Goal: Task Accomplishment & Management: Use online tool/utility

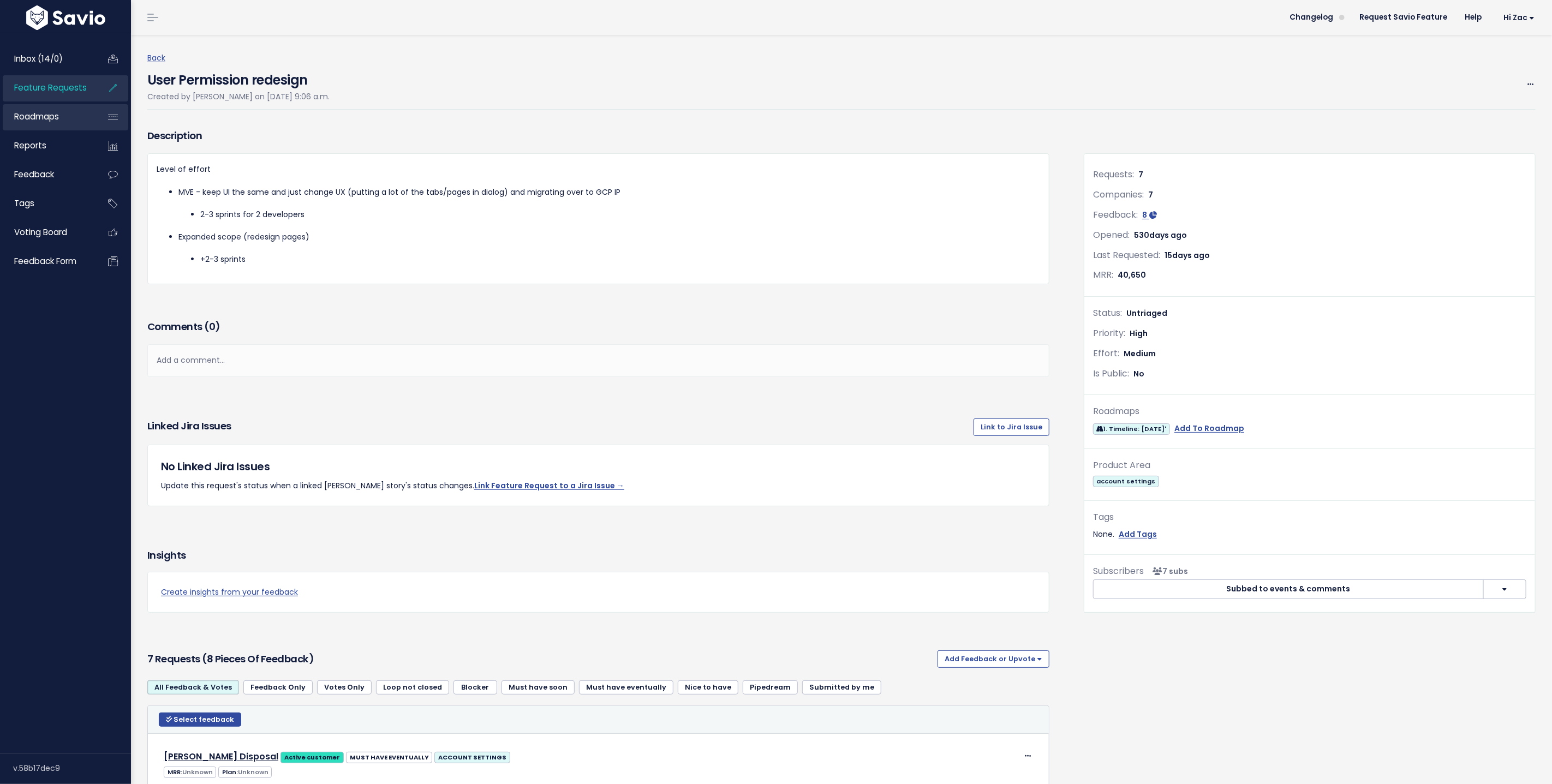
click at [51, 110] on link "Roadmaps" at bounding box center [47, 116] width 88 height 25
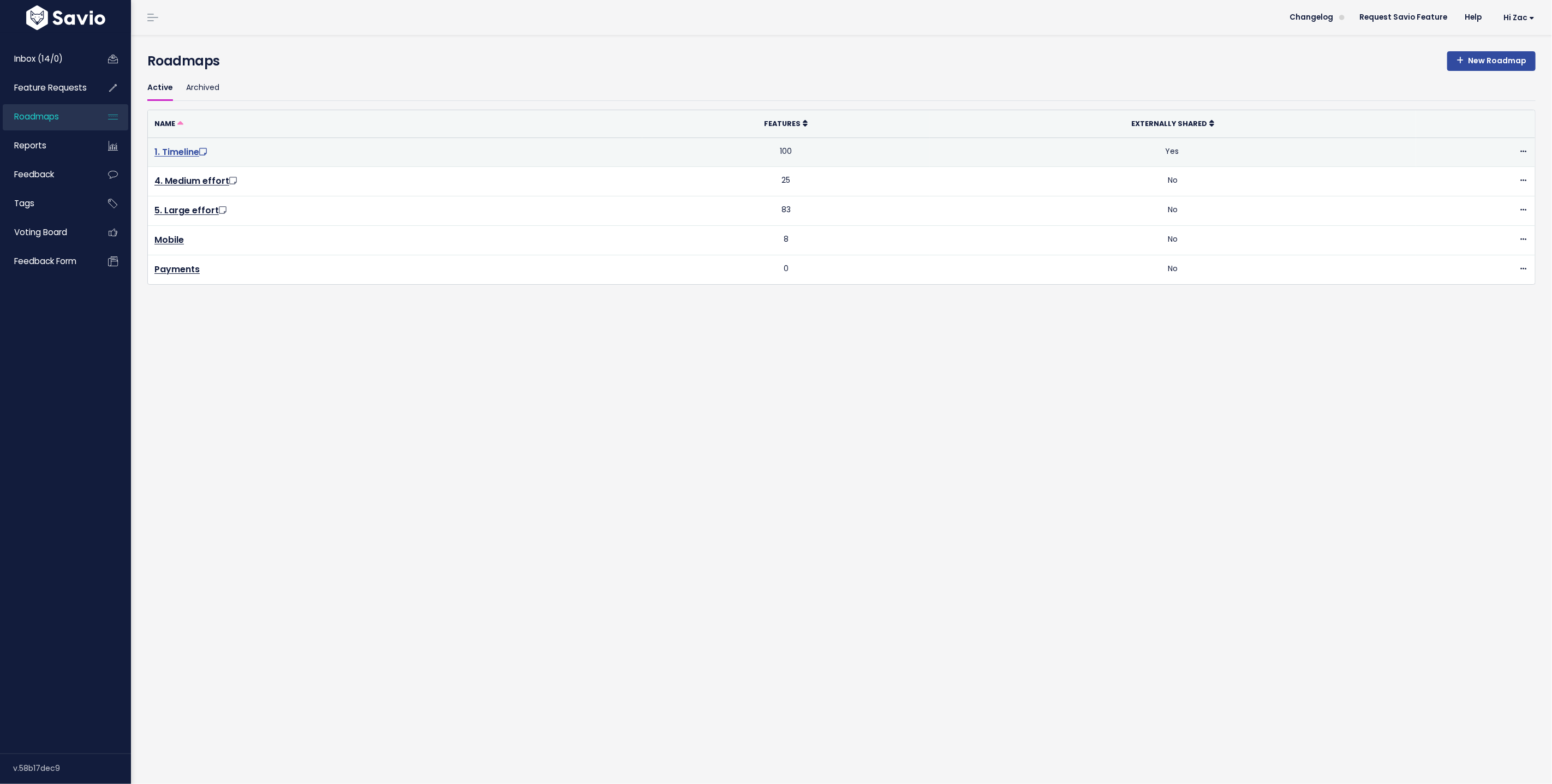
click at [170, 151] on link "1. Timeline" at bounding box center [181, 151] width 55 height 12
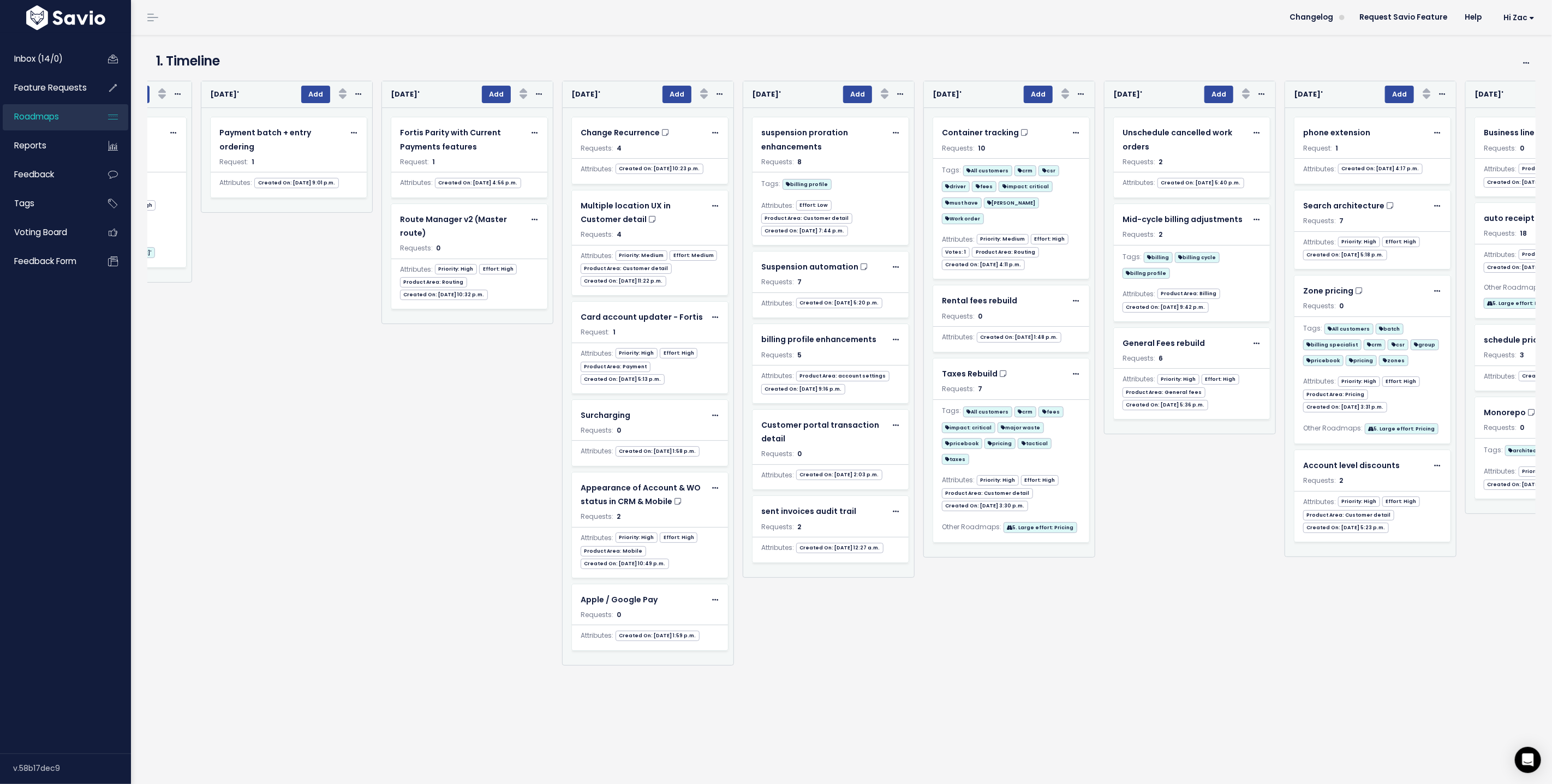
scroll to position [0, 3930]
click at [852, 90] on button "Add" at bounding box center [857, 94] width 29 height 17
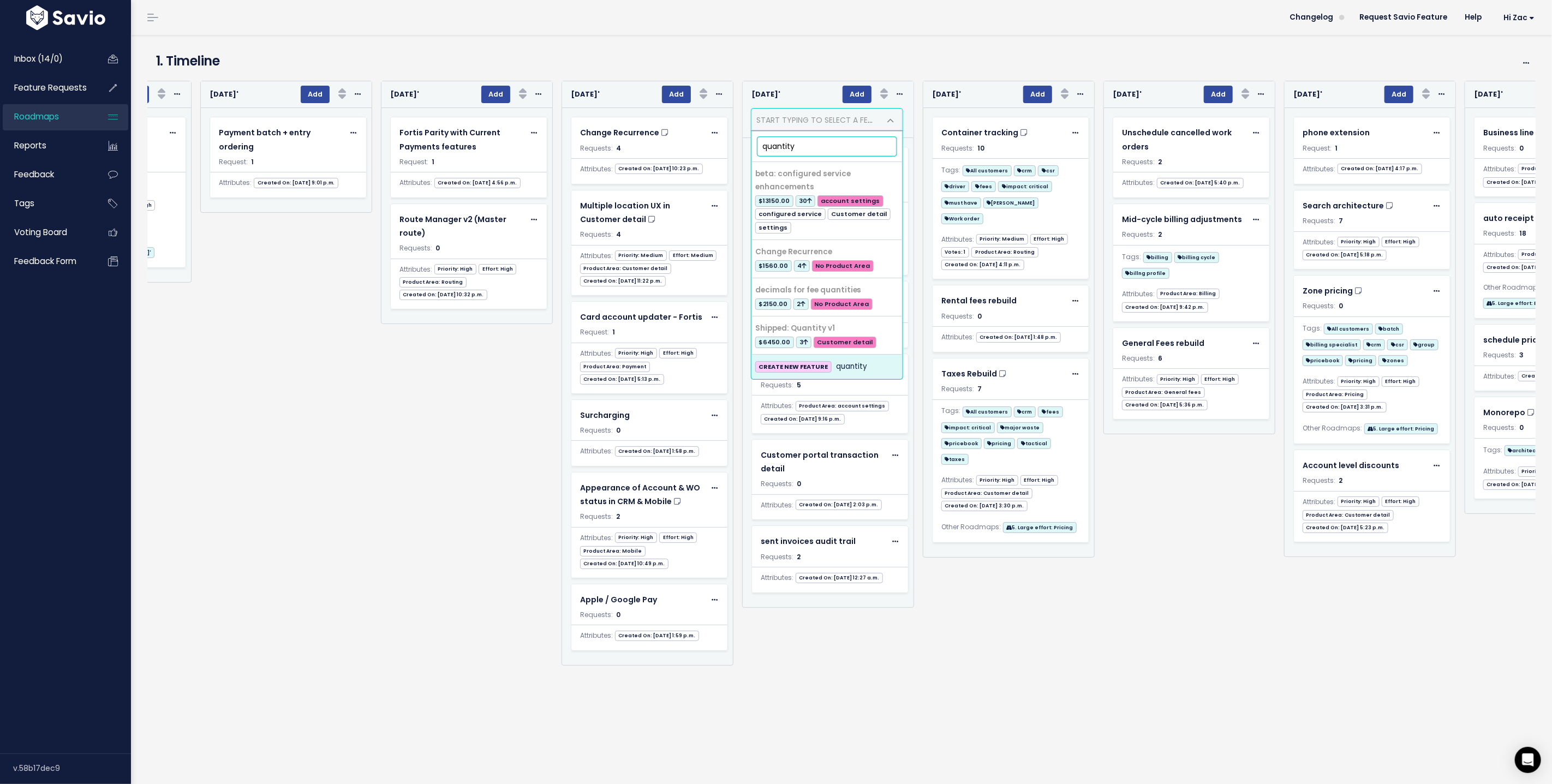
click at [783, 150] on input "quantity" at bounding box center [827, 146] width 139 height 19
paste input "Quantity > 1 on Route Manager"
type input "Quantity > 1 on Route Manager"
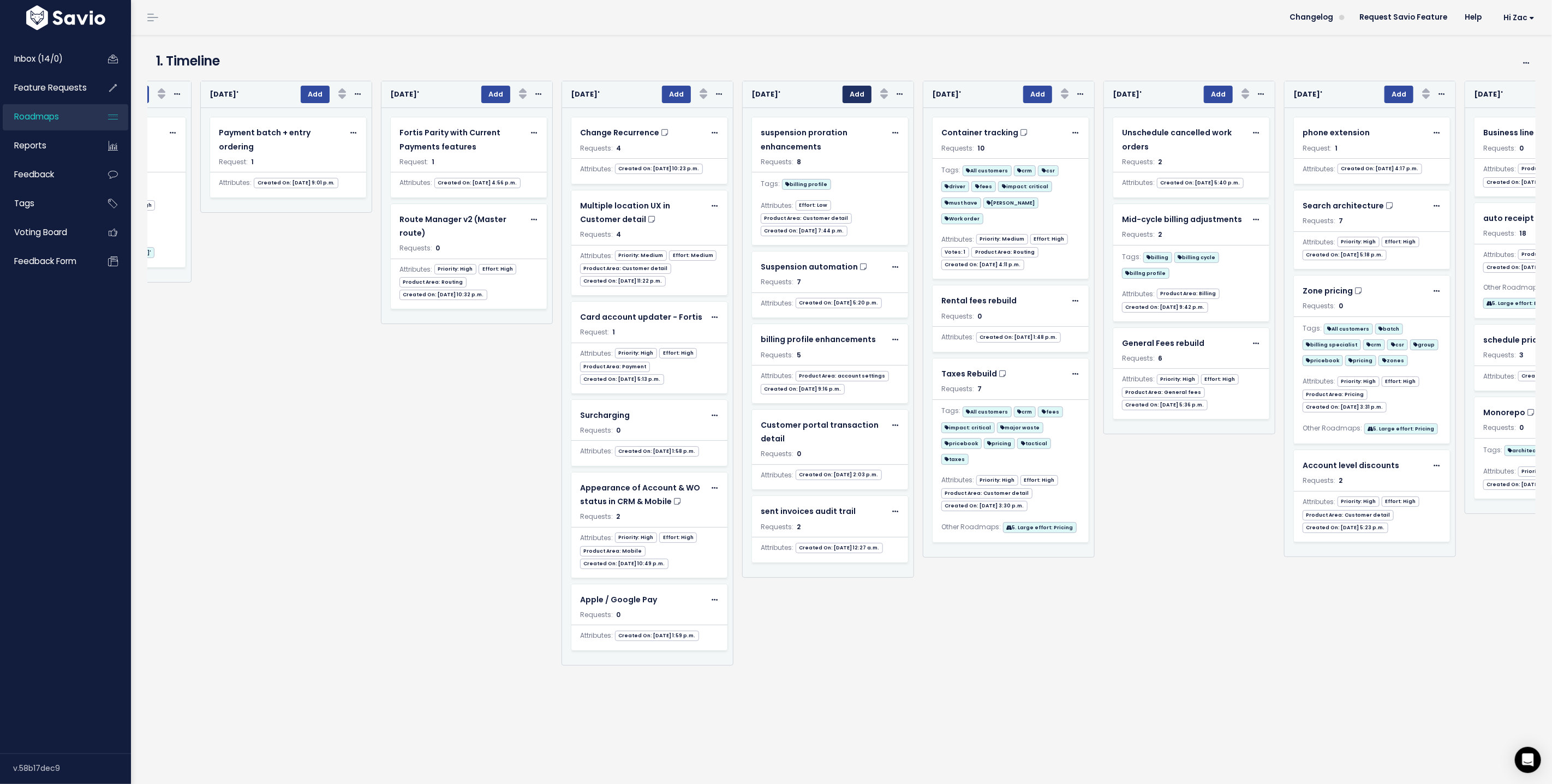
click at [848, 95] on button "Add" at bounding box center [857, 94] width 29 height 17
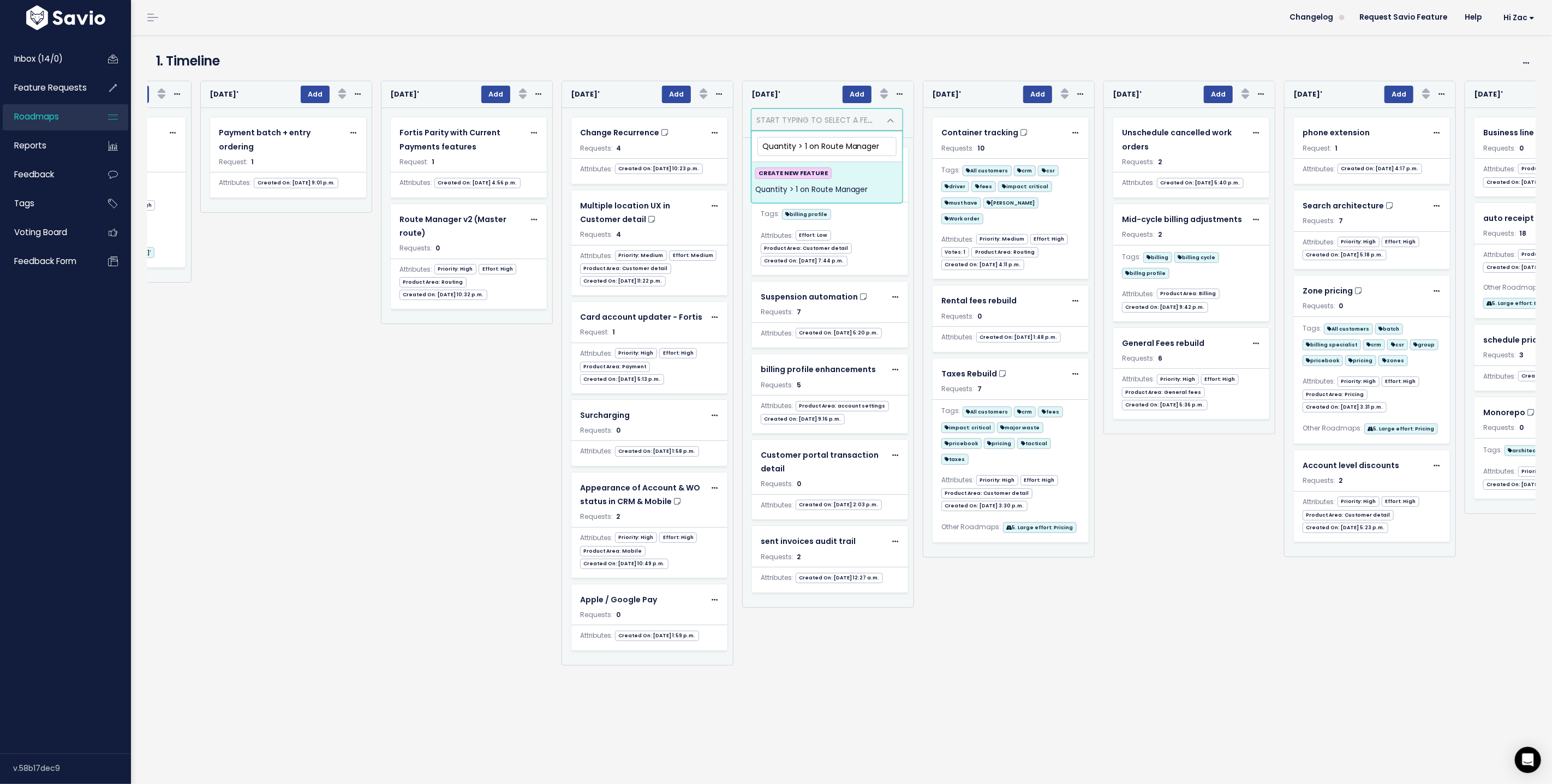
type input "Quantity > 1 on Route Manager"
select select "Quantity > 1 on Route Manager"
select select
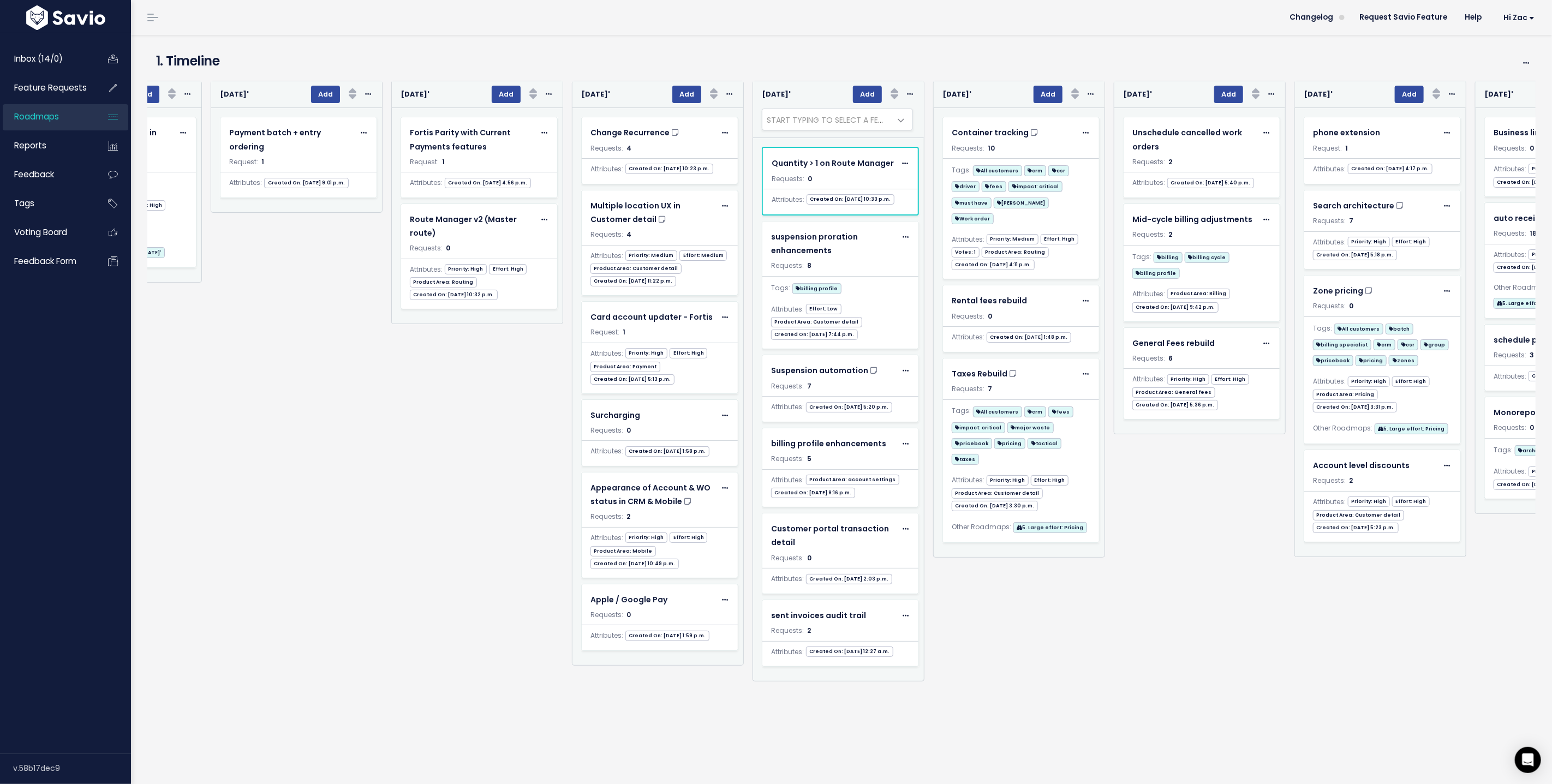
scroll to position [0, 3918]
click at [851, 167] on span "Quantity > 1 on Route Manager" at bounding box center [833, 162] width 122 height 11
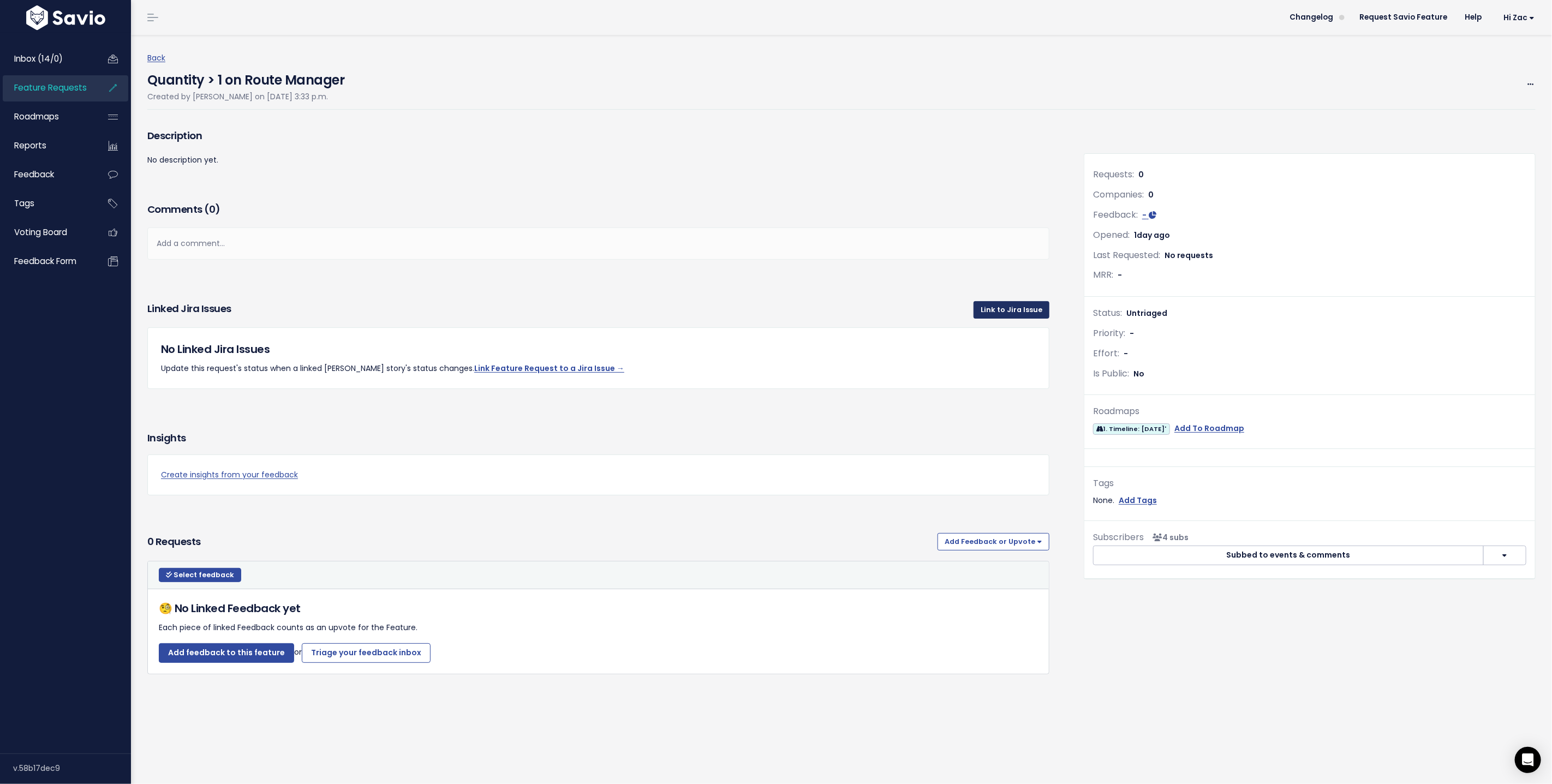
click at [991, 306] on link "Link to Jira Issue" at bounding box center [1011, 310] width 76 height 17
click at [992, 307] on link "Link to Jira Issue" at bounding box center [1011, 310] width 76 height 17
click at [1007, 310] on link "Link to Jira Issue" at bounding box center [1011, 310] width 76 height 17
click at [929, 318] on div "Linked Jira issues Link to Jira Issue" at bounding box center [598, 310] width 902 height 35
click at [989, 307] on link "Link to Jira Issue" at bounding box center [1011, 310] width 76 height 17
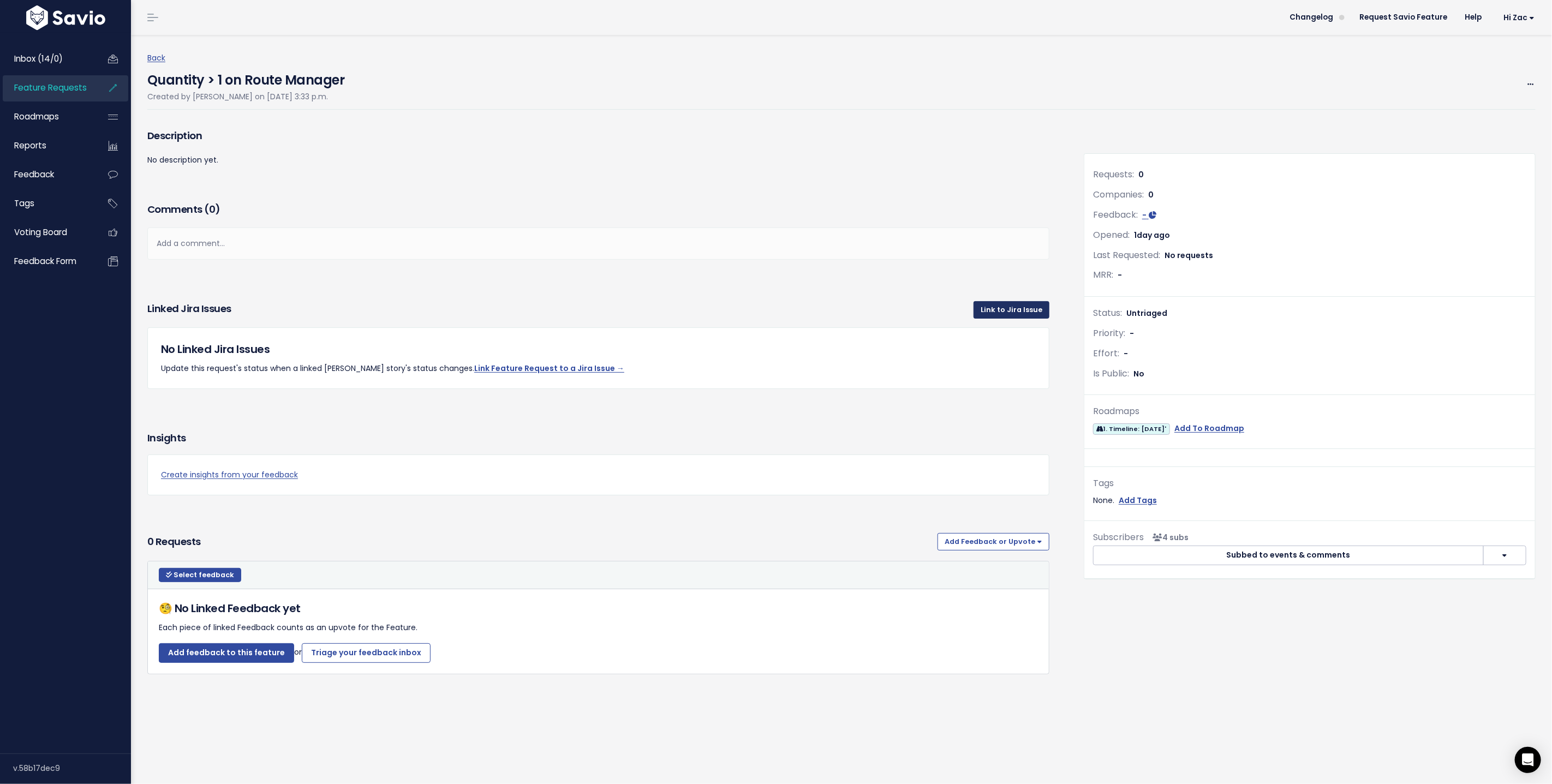
click at [989, 307] on link "Link to Jira Issue" at bounding box center [1011, 310] width 76 height 17
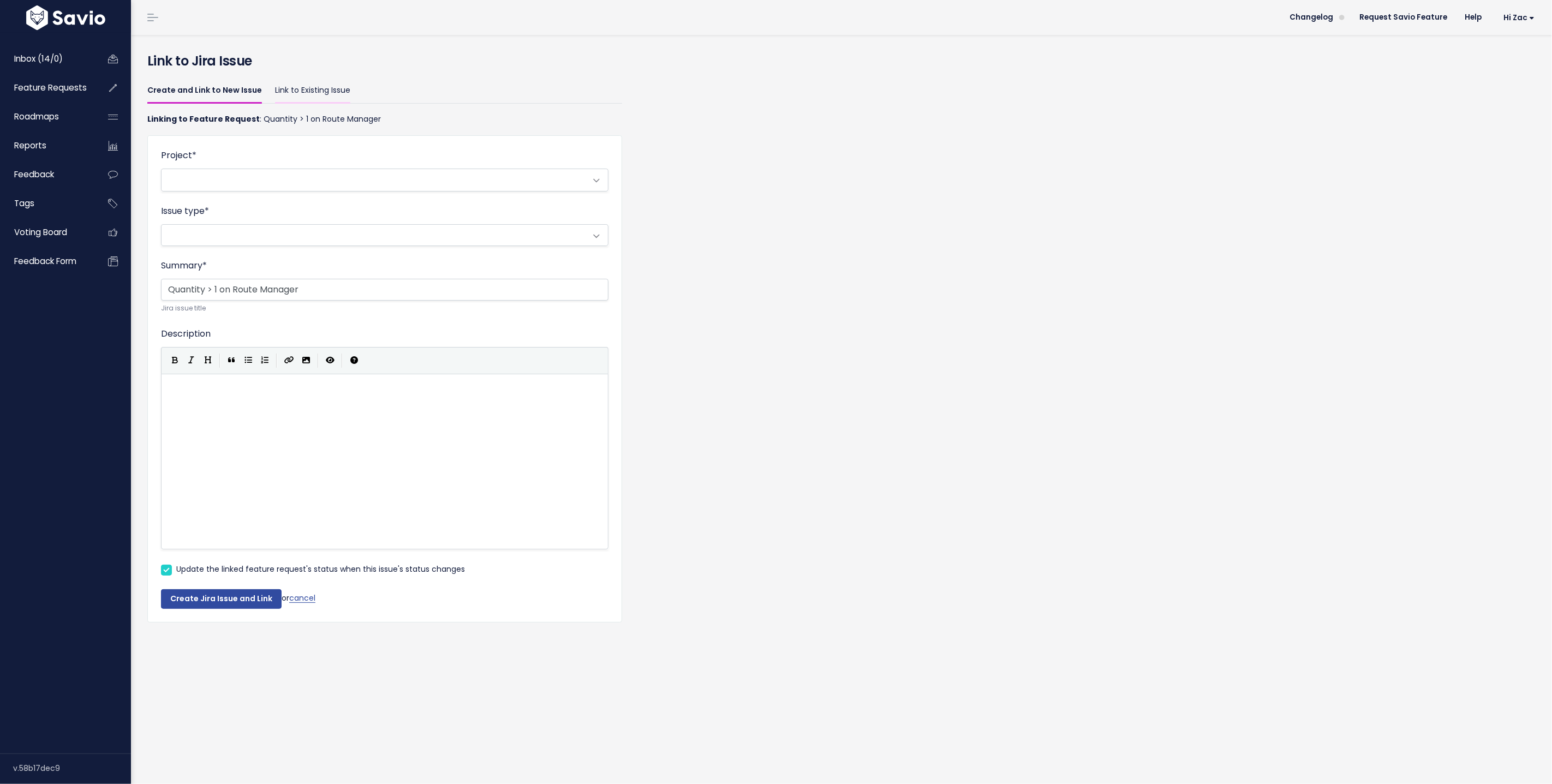
click at [286, 97] on link "Link to Existing Issue" at bounding box center [313, 90] width 76 height 25
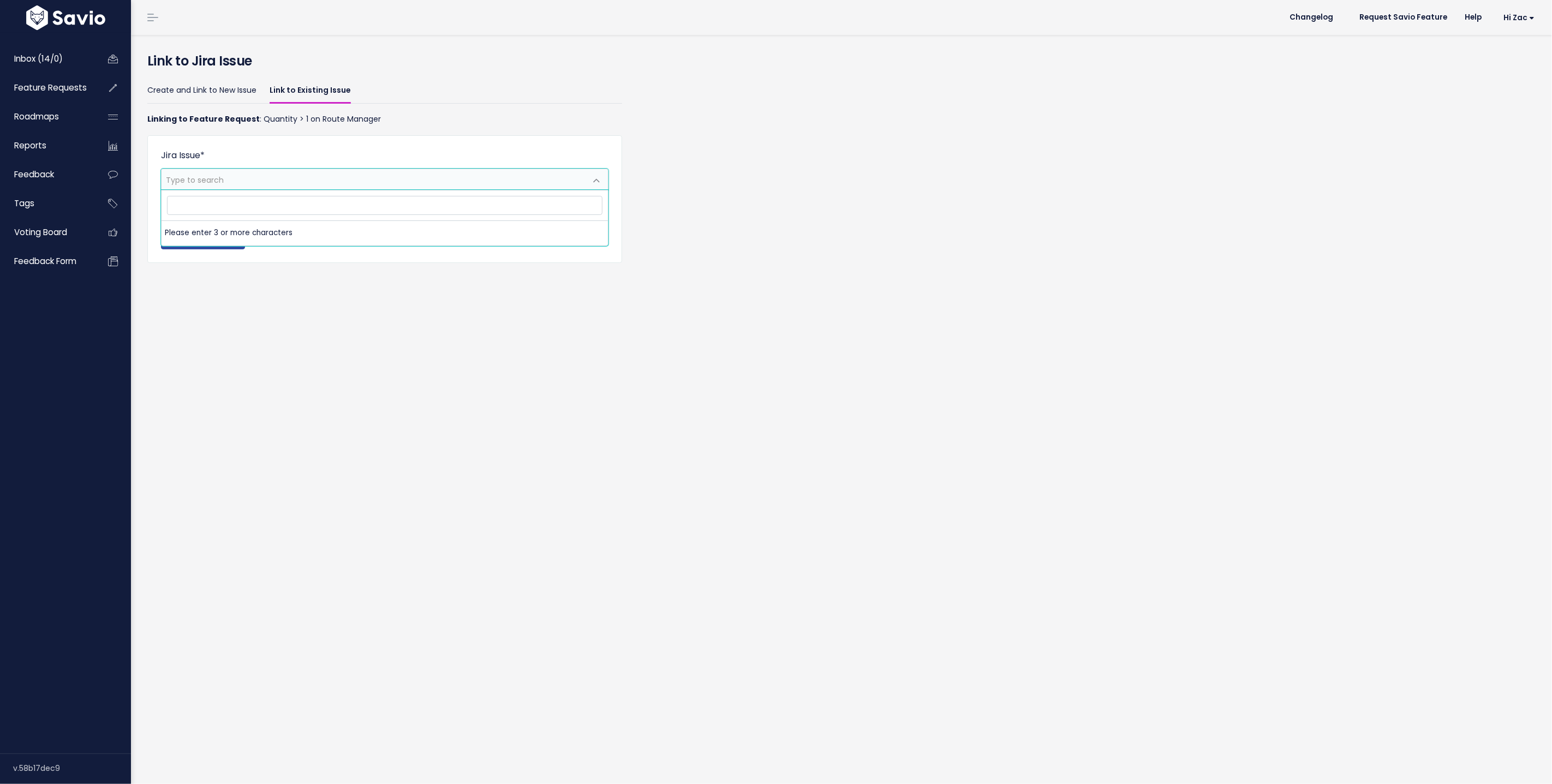
click at [257, 176] on span "Type to search" at bounding box center [374, 179] width 425 height 21
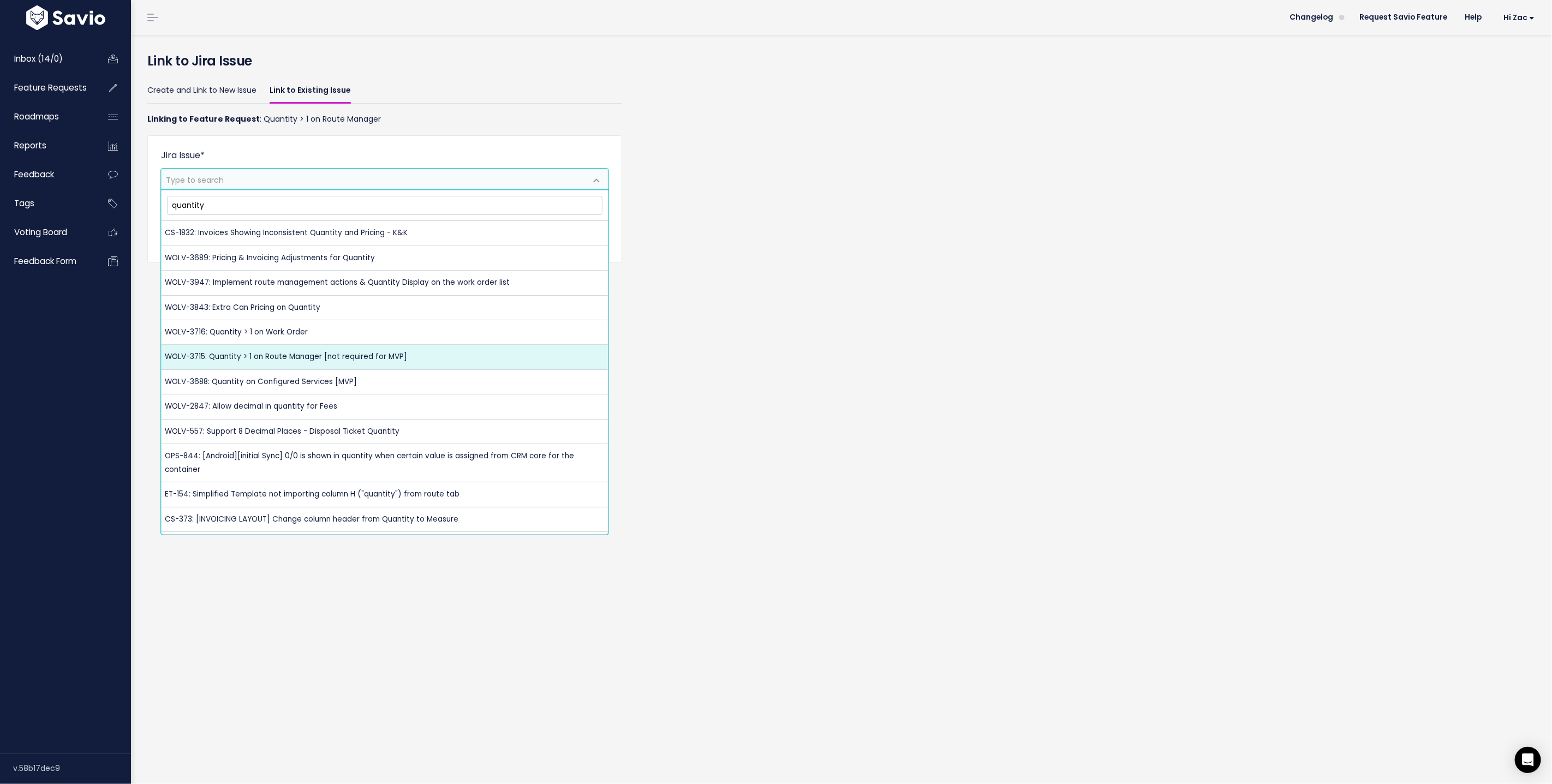
type input "quantity"
select select "WOLV-3715"
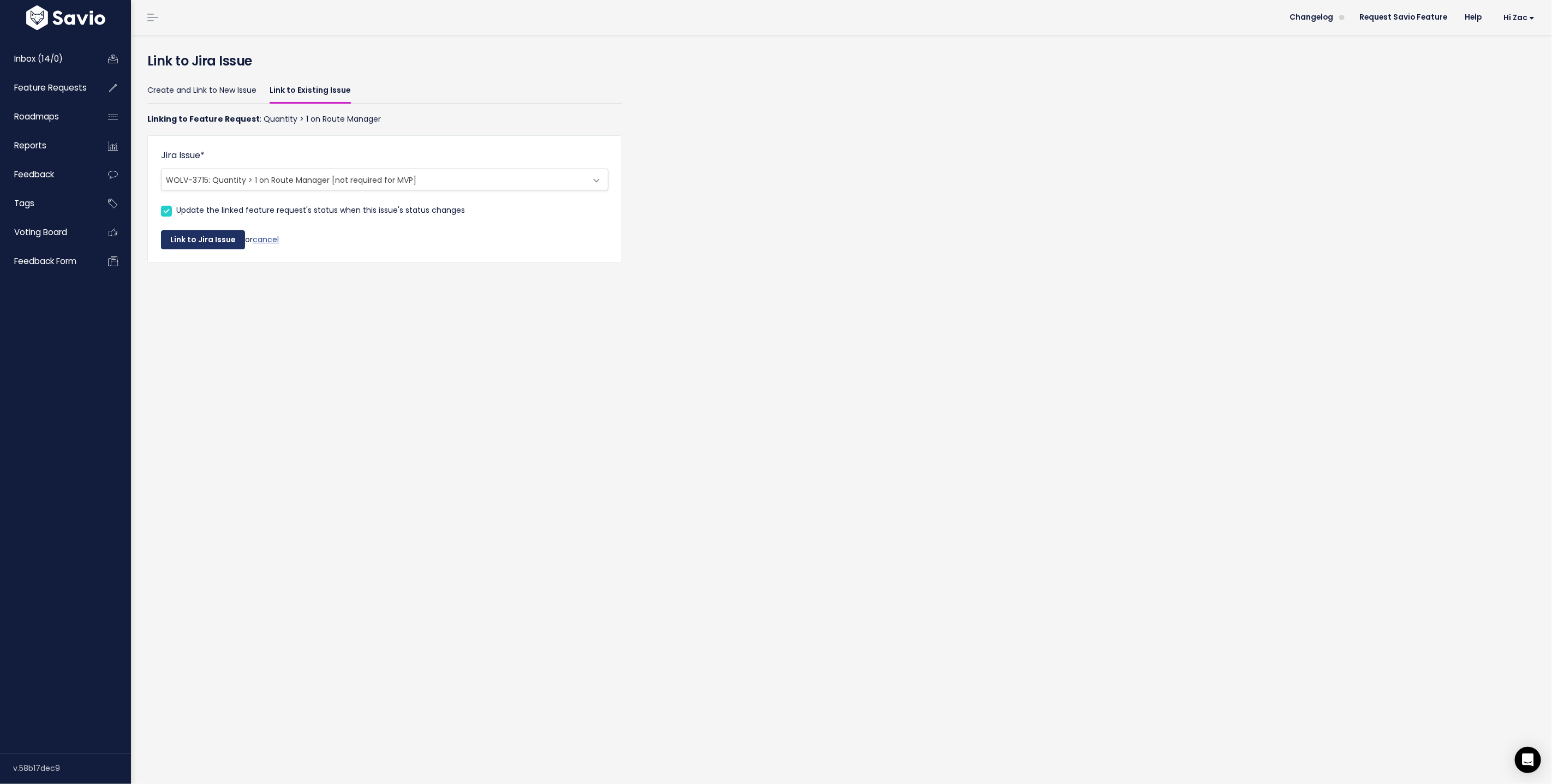
click at [188, 238] on button "Link to Jira Issue" at bounding box center [203, 240] width 84 height 20
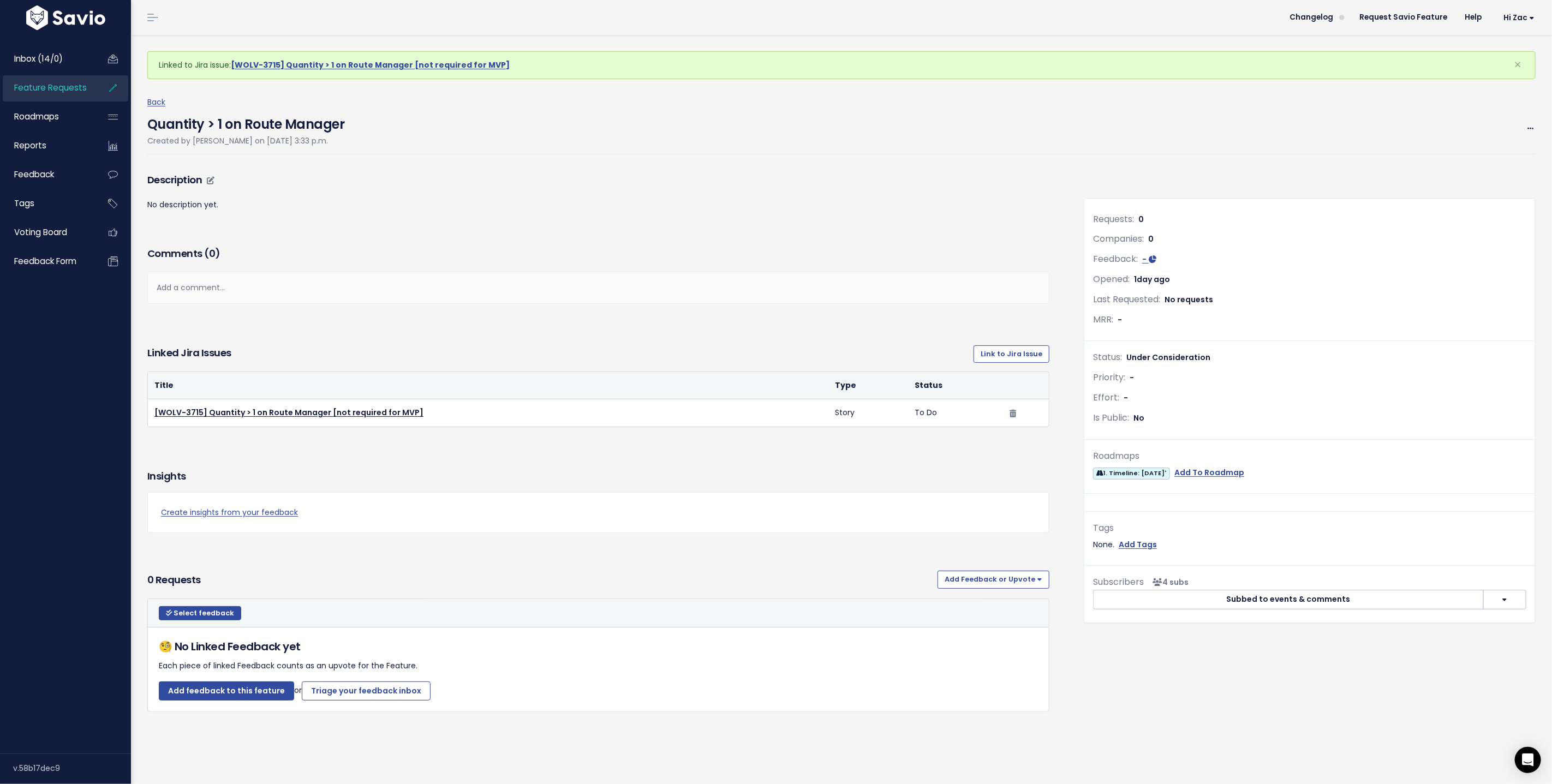
click at [667, 204] on p "No description yet." at bounding box center [598, 205] width 902 height 14
click at [249, 119] on h4 "Quantity > 1 on Route Manager" at bounding box center [246, 121] width 198 height 25
copy div "Quantity > 1 on Route Manager"
